Goal: Task Accomplishment & Management: Manage account settings

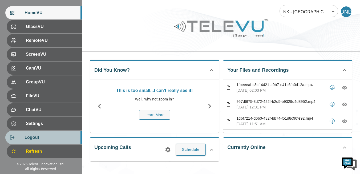
click at [25, 137] on span "Logout" at bounding box center [51, 137] width 53 height 6
